Goal: Task Accomplishment & Management: Complete application form

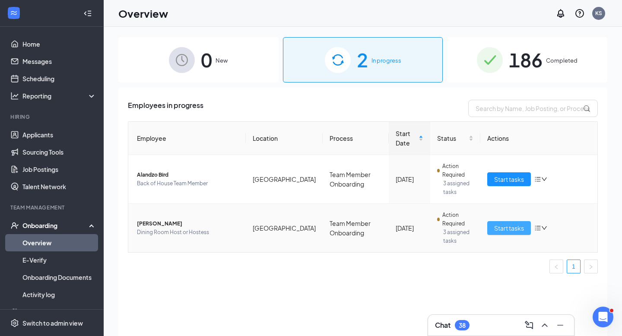
click at [500, 230] on span "Start tasks" at bounding box center [509, 227] width 30 height 9
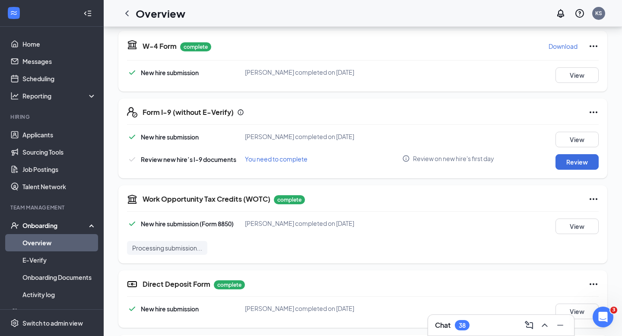
scroll to position [201, 0]
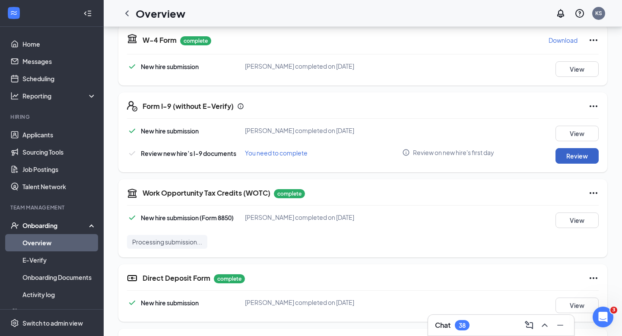
click at [574, 155] on button "Review" at bounding box center [576, 156] width 43 height 16
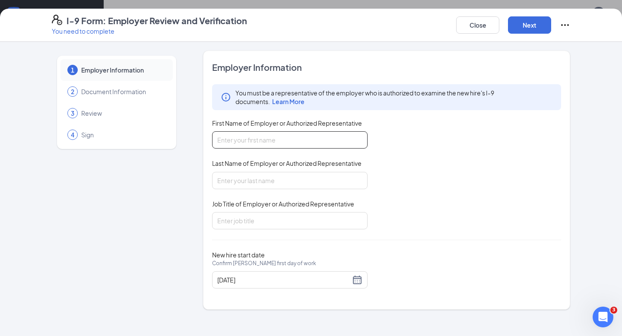
click at [284, 141] on input "First Name of Employer or Authorized Representative" at bounding box center [289, 139] width 155 height 17
type input "[PERSON_NAME]"
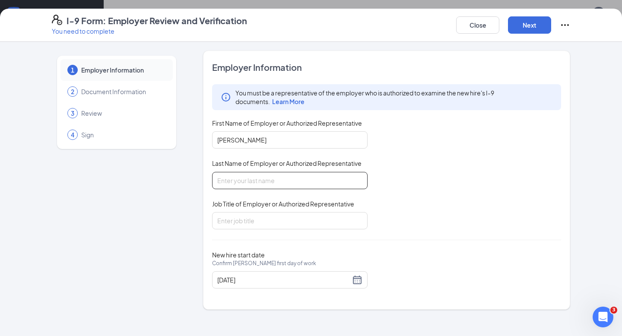
click at [260, 183] on input "Last Name of Employer or Authorized Representative" at bounding box center [289, 180] width 155 height 17
type input "[PERSON_NAME]"
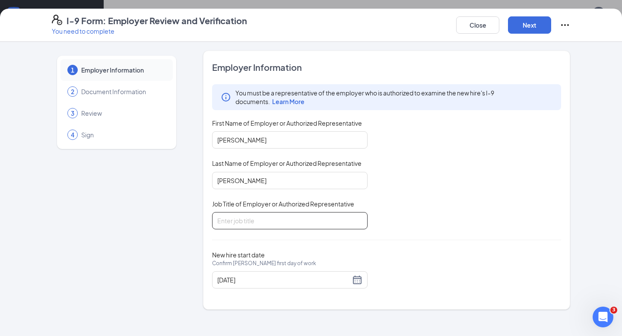
click at [264, 218] on input "Job Title of Employer or Authorized Representative" at bounding box center [289, 220] width 155 height 17
type input "HR Director"
click at [519, 28] on button "Next" at bounding box center [529, 24] width 43 height 17
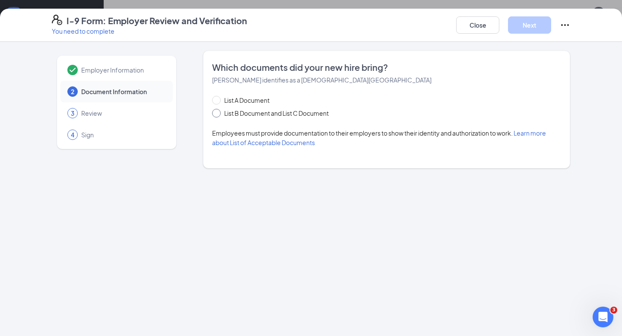
click at [217, 116] on span at bounding box center [216, 113] width 9 height 9
click at [217, 115] on input "List B Document and List C Document" at bounding box center [215, 112] width 6 height 6
radio input "true"
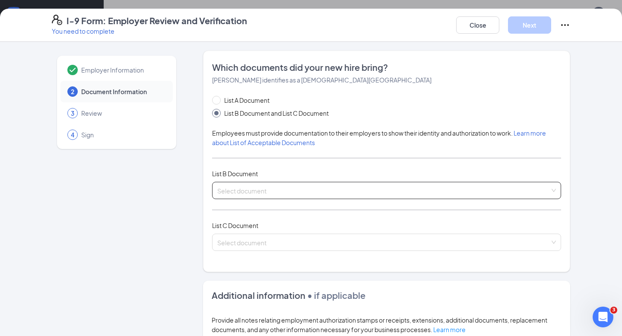
click at [245, 184] on div "Select document" at bounding box center [386, 190] width 349 height 17
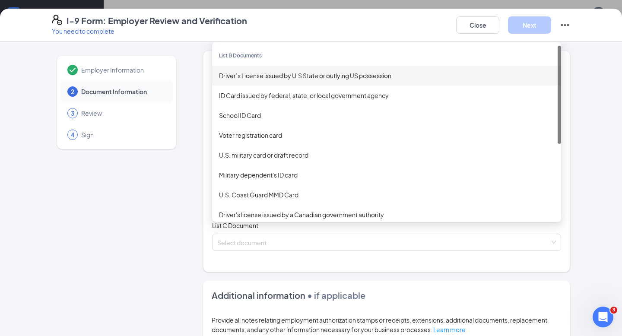
click at [262, 74] on div "Driver’s License issued by U.S State or outlying US possession" at bounding box center [386, 75] width 335 height 9
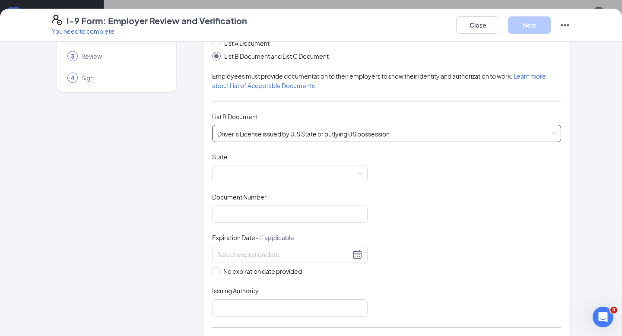
scroll to position [61, 0]
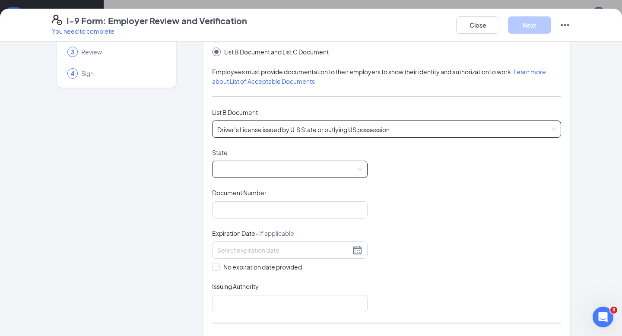
click at [363, 165] on div at bounding box center [289, 169] width 155 height 17
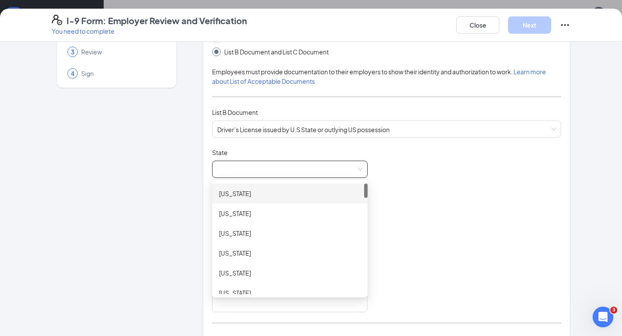
click at [280, 199] on div "[US_STATE]" at bounding box center [289, 193] width 155 height 20
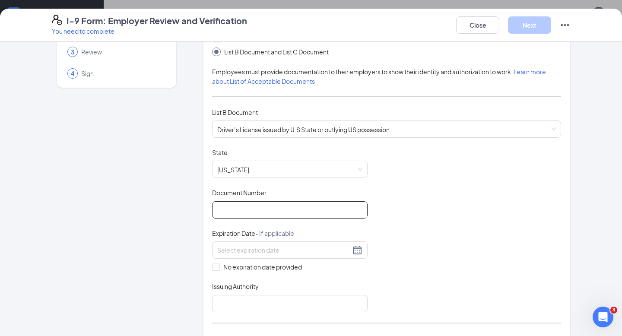
click at [268, 211] on input "Document Number" at bounding box center [289, 209] width 155 height 17
type input "10454431"
click at [331, 251] on input at bounding box center [283, 249] width 133 height 9
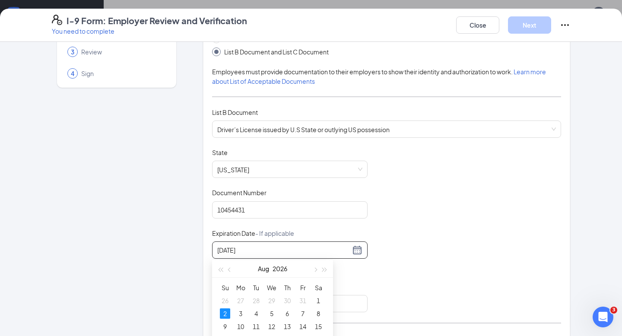
type input "[DATE]"
click at [427, 260] on div "Document Title Driver’s License issued by U.S State or outlying US possession S…" at bounding box center [386, 230] width 349 height 164
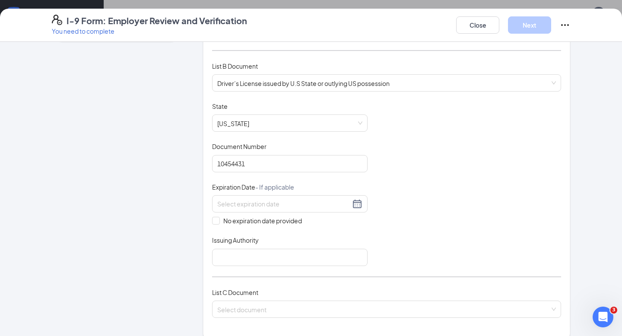
scroll to position [105, 0]
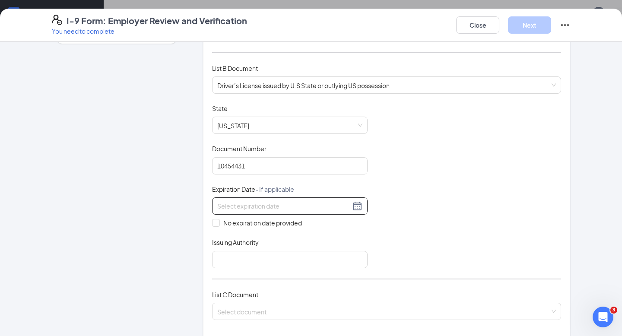
click at [359, 205] on div at bounding box center [289, 206] width 145 height 10
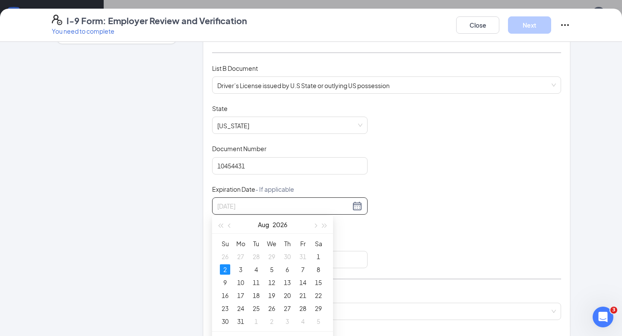
click at [227, 269] on div "2" at bounding box center [225, 269] width 10 height 10
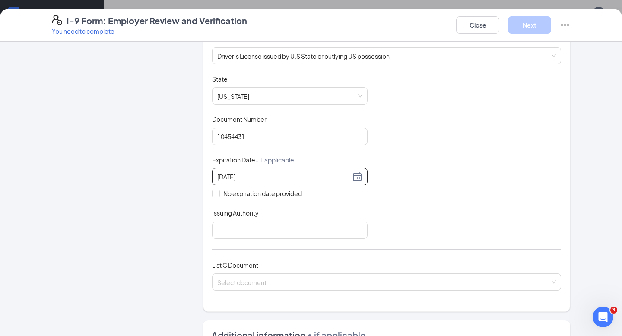
scroll to position [137, 0]
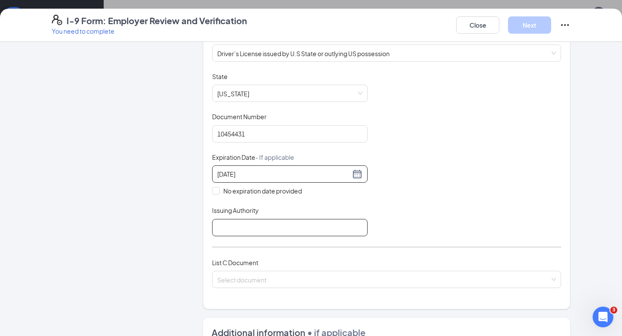
type input "[DATE]"
click at [319, 224] on input "Issuing Authority" at bounding box center [289, 227] width 155 height 17
type input "State of [US_STATE]"
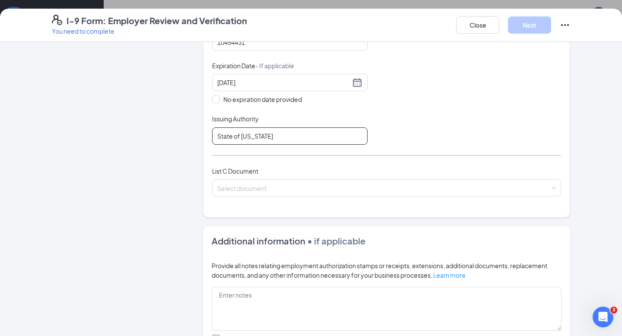
scroll to position [275, 0]
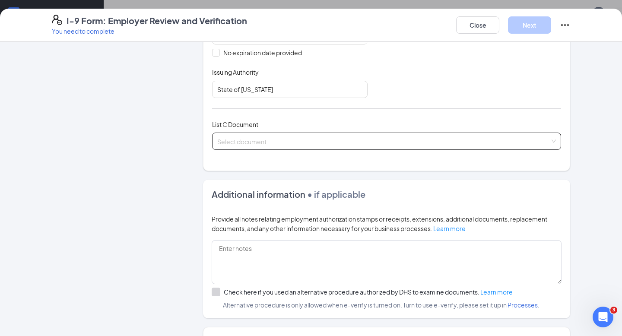
click at [322, 140] on input "search" at bounding box center [383, 139] width 332 height 13
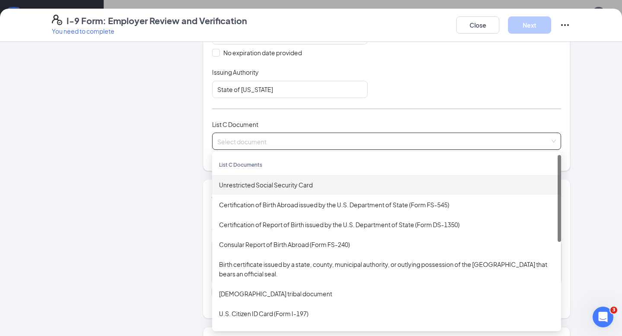
click at [276, 181] on div "Unrestricted Social Security Card" at bounding box center [386, 184] width 335 height 9
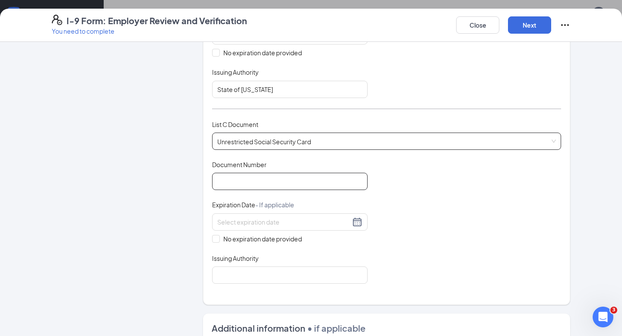
click at [276, 181] on input "Document Number" at bounding box center [289, 181] width 155 height 17
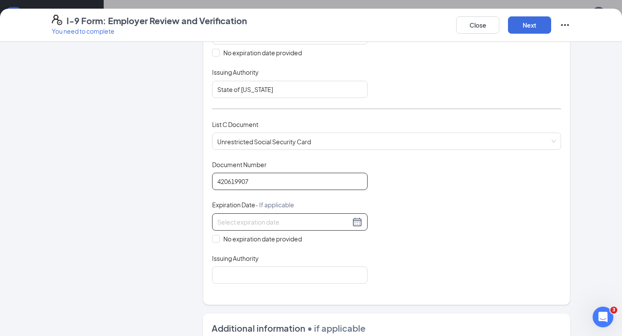
type input "420619907"
click at [234, 220] on input at bounding box center [283, 221] width 133 height 9
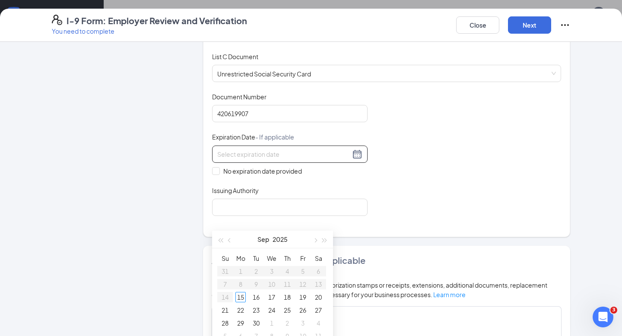
scroll to position [344, 0]
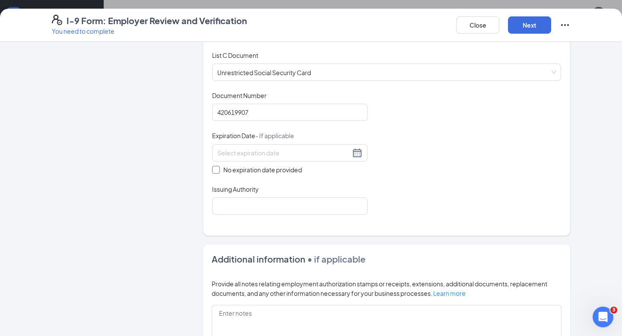
click at [215, 170] on span at bounding box center [216, 170] width 8 height 8
click at [215, 170] on input "No expiration date provided" at bounding box center [215, 169] width 6 height 6
checkbox input "true"
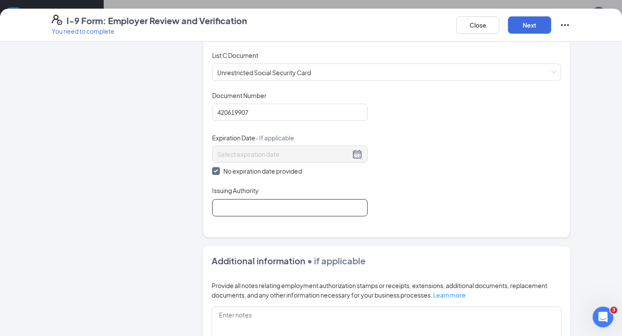
click at [220, 205] on input "Issuing Authority" at bounding box center [289, 207] width 155 height 17
type input "Social Security Administration"
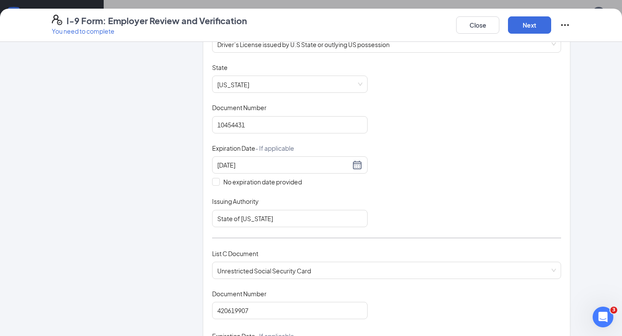
scroll to position [0, 0]
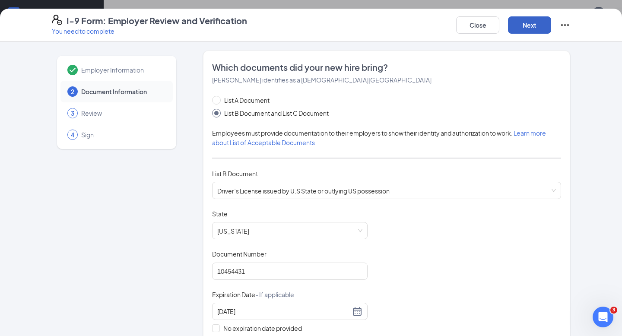
click at [528, 22] on button "Next" at bounding box center [529, 24] width 43 height 17
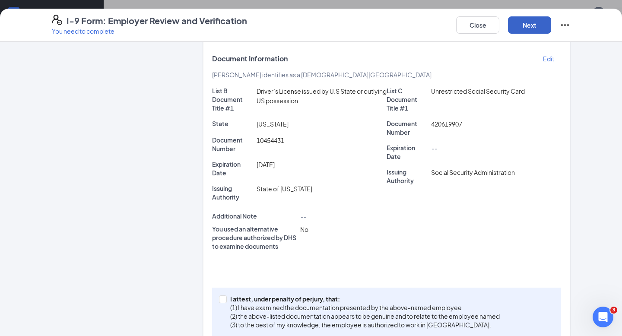
scroll to position [150, 0]
click at [221, 298] on input "I attest, under penalty of [PERSON_NAME], that: (1) I have examined the documen…" at bounding box center [222, 298] width 6 height 6
checkbox input "true"
click at [520, 25] on button "Next" at bounding box center [529, 24] width 43 height 17
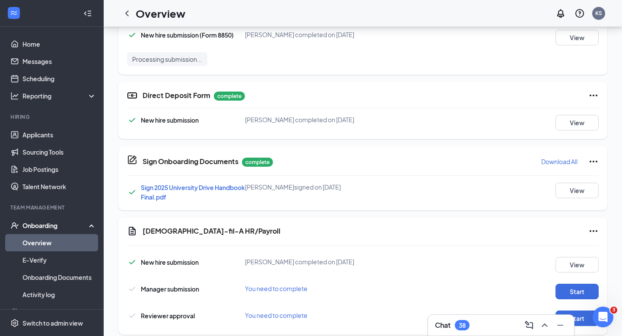
scroll to position [399, 0]
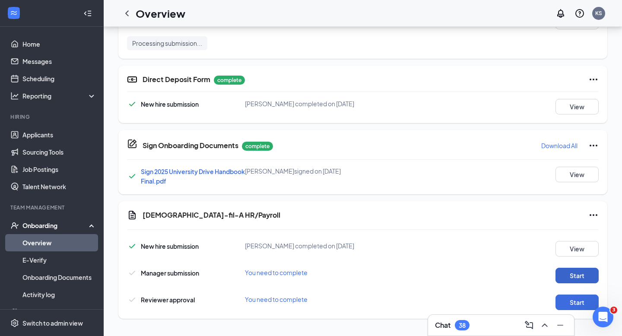
click at [568, 272] on button "Start" at bounding box center [576, 276] width 43 height 16
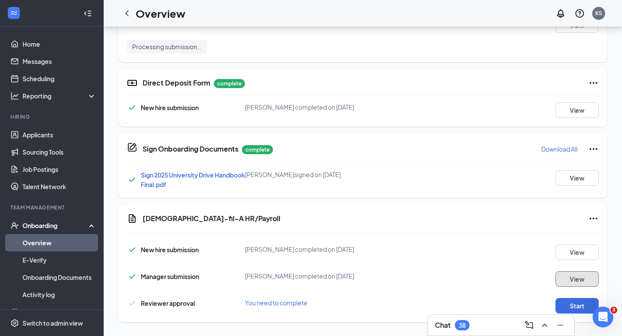
scroll to position [403, 0]
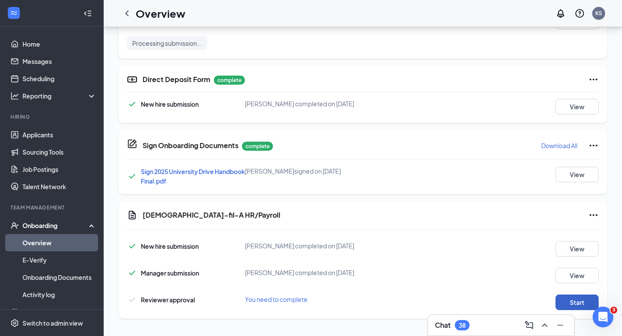
click at [563, 302] on button "Start" at bounding box center [576, 302] width 43 height 16
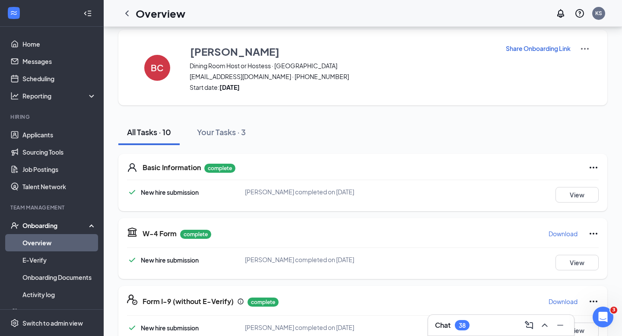
scroll to position [0, 0]
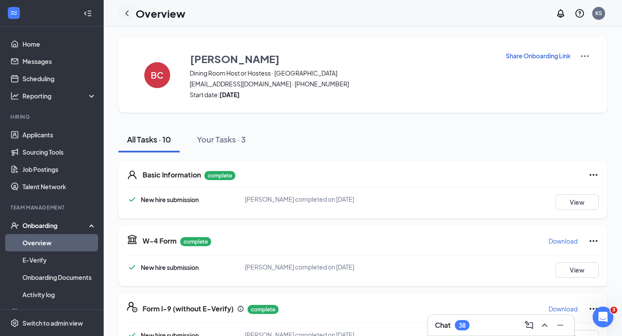
click at [129, 16] on icon "ChevronLeft" at bounding box center [127, 13] width 10 height 10
